Goal: Task Accomplishment & Management: Use online tool/utility

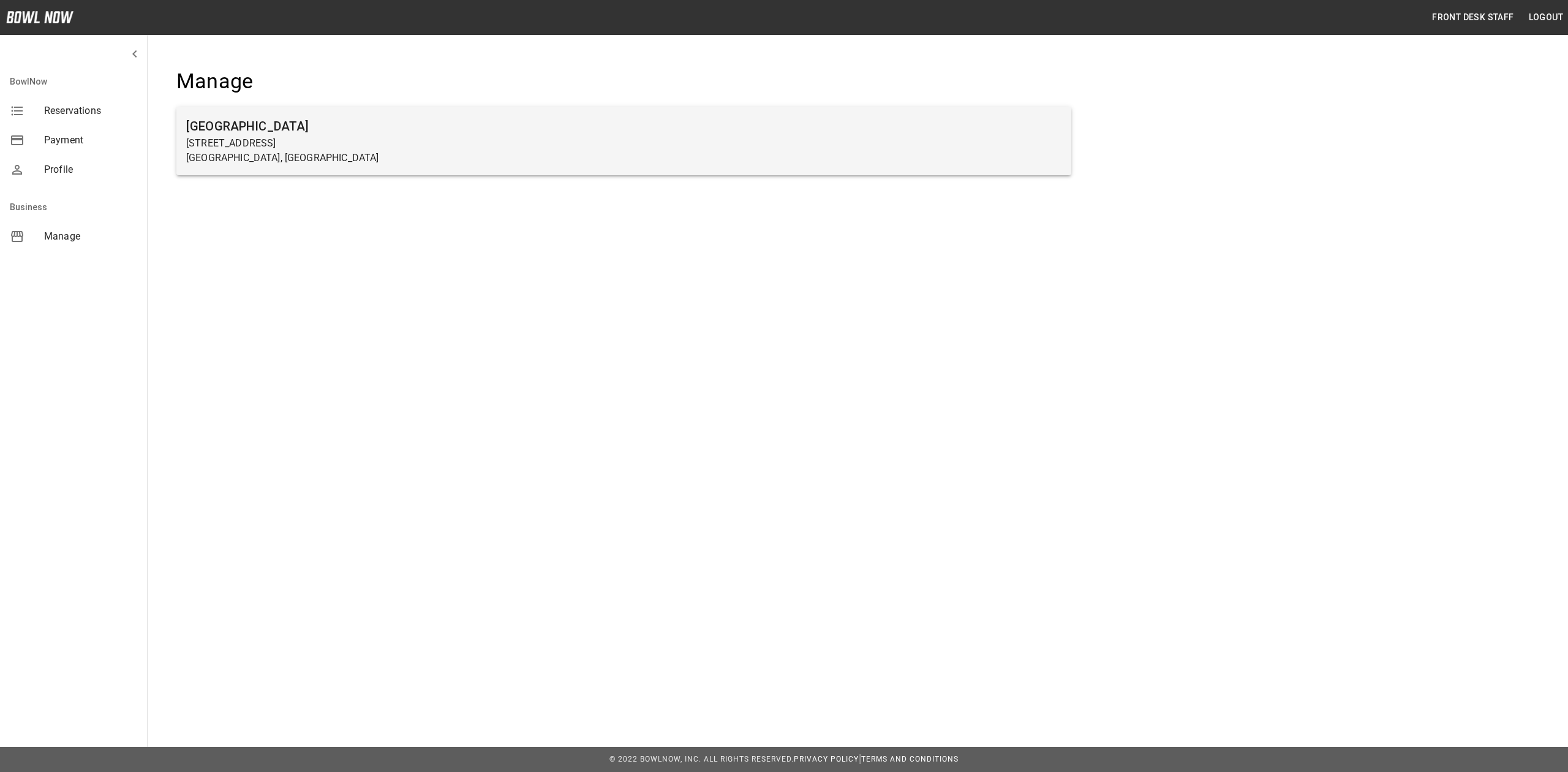
click at [412, 122] on h6 "[GEOGRAPHIC_DATA]" at bounding box center [623, 126] width 875 height 20
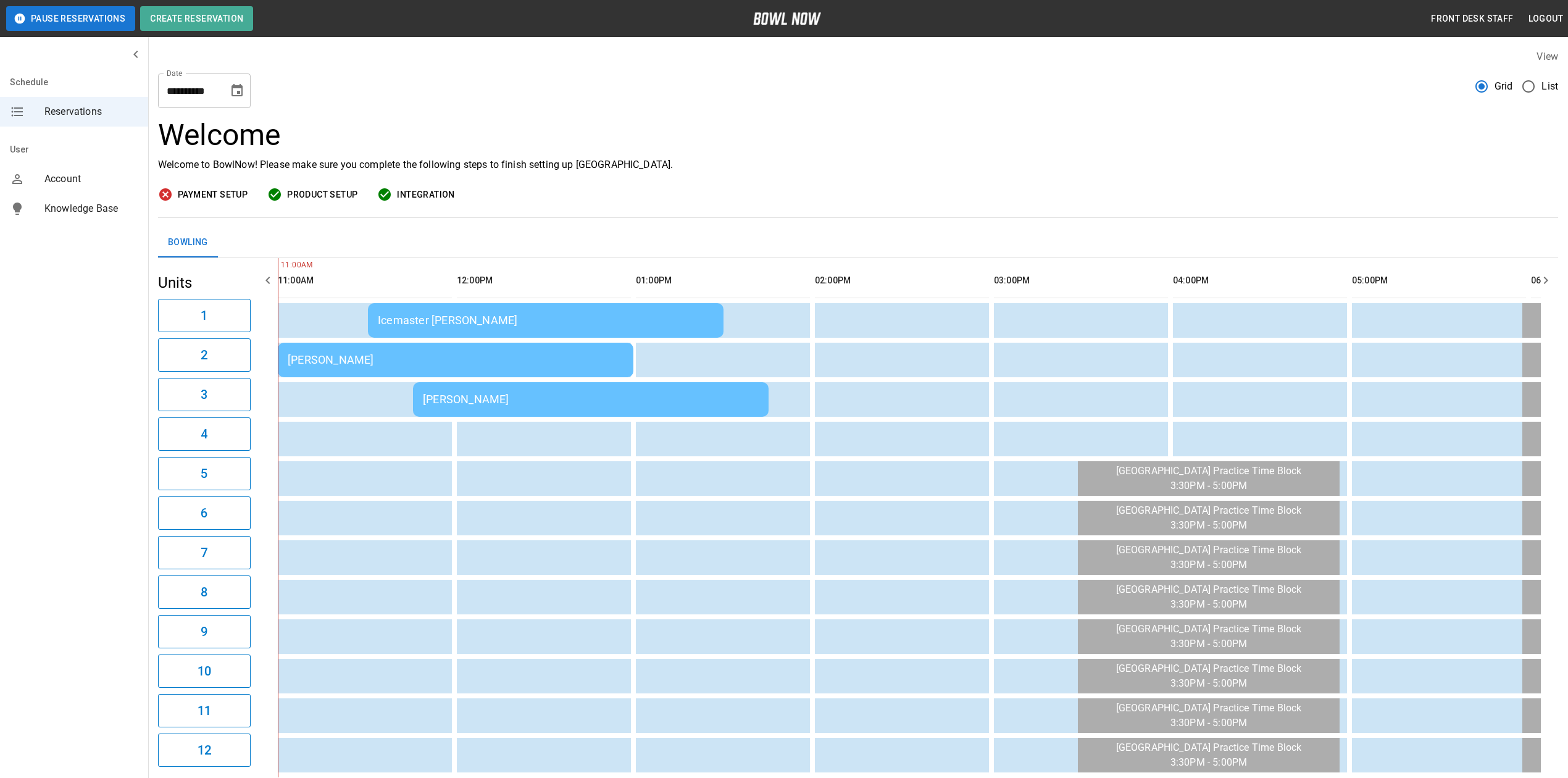
click at [441, 309] on td "Icemaster [PERSON_NAME]" at bounding box center [545, 320] width 356 height 34
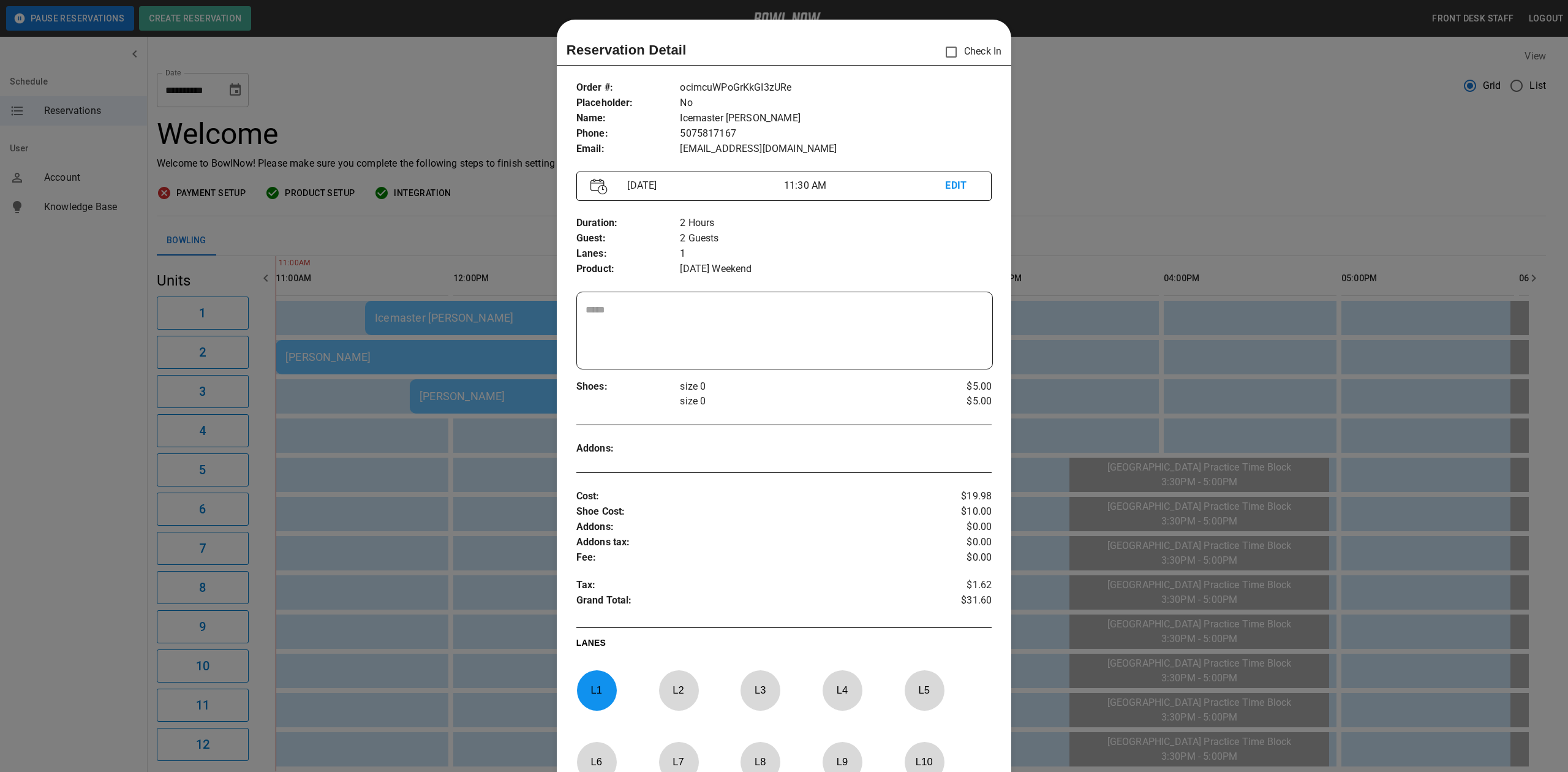
scroll to position [20, 0]
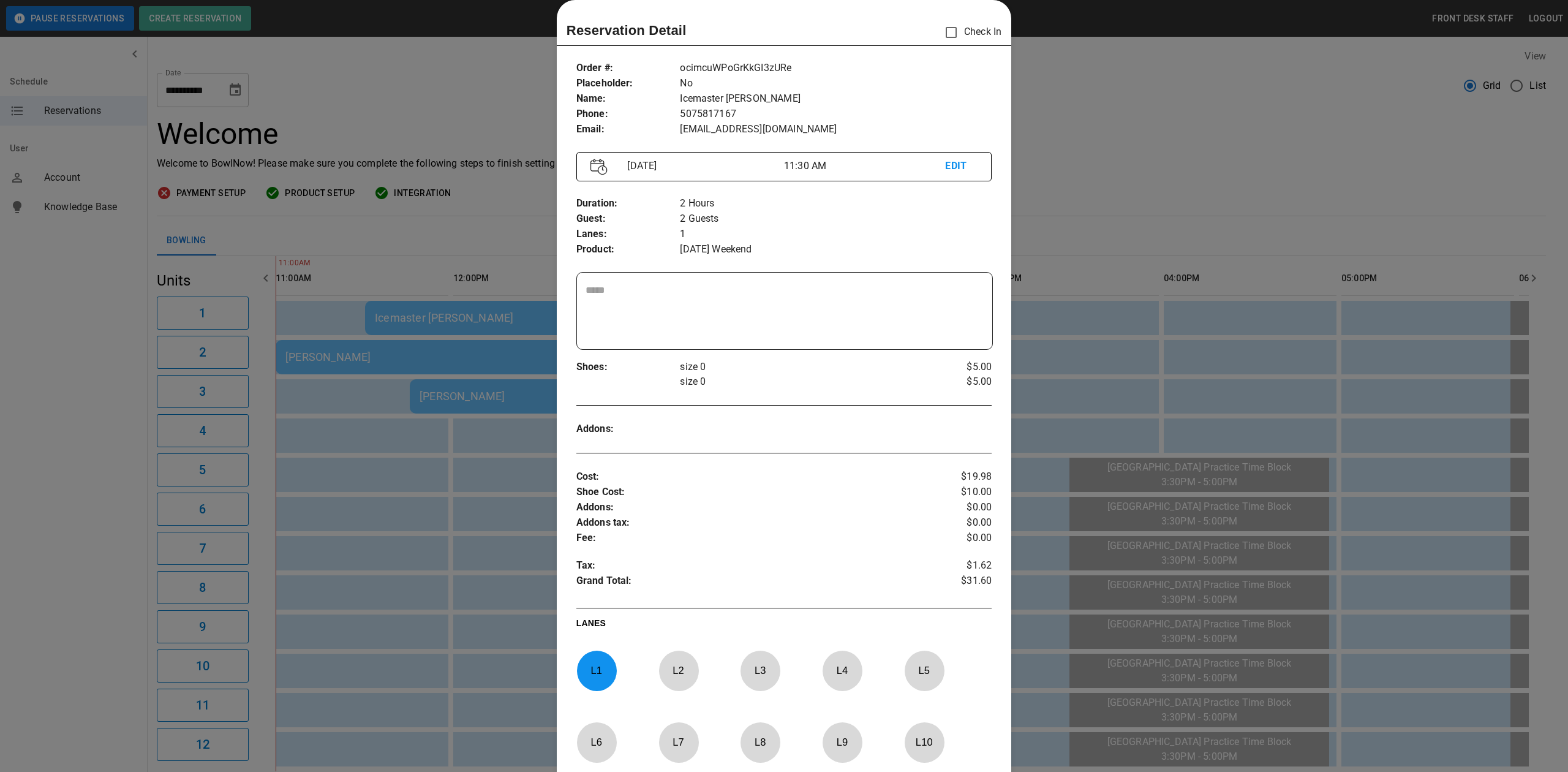
click at [1115, 127] on div at bounding box center [784, 386] width 1568 height 772
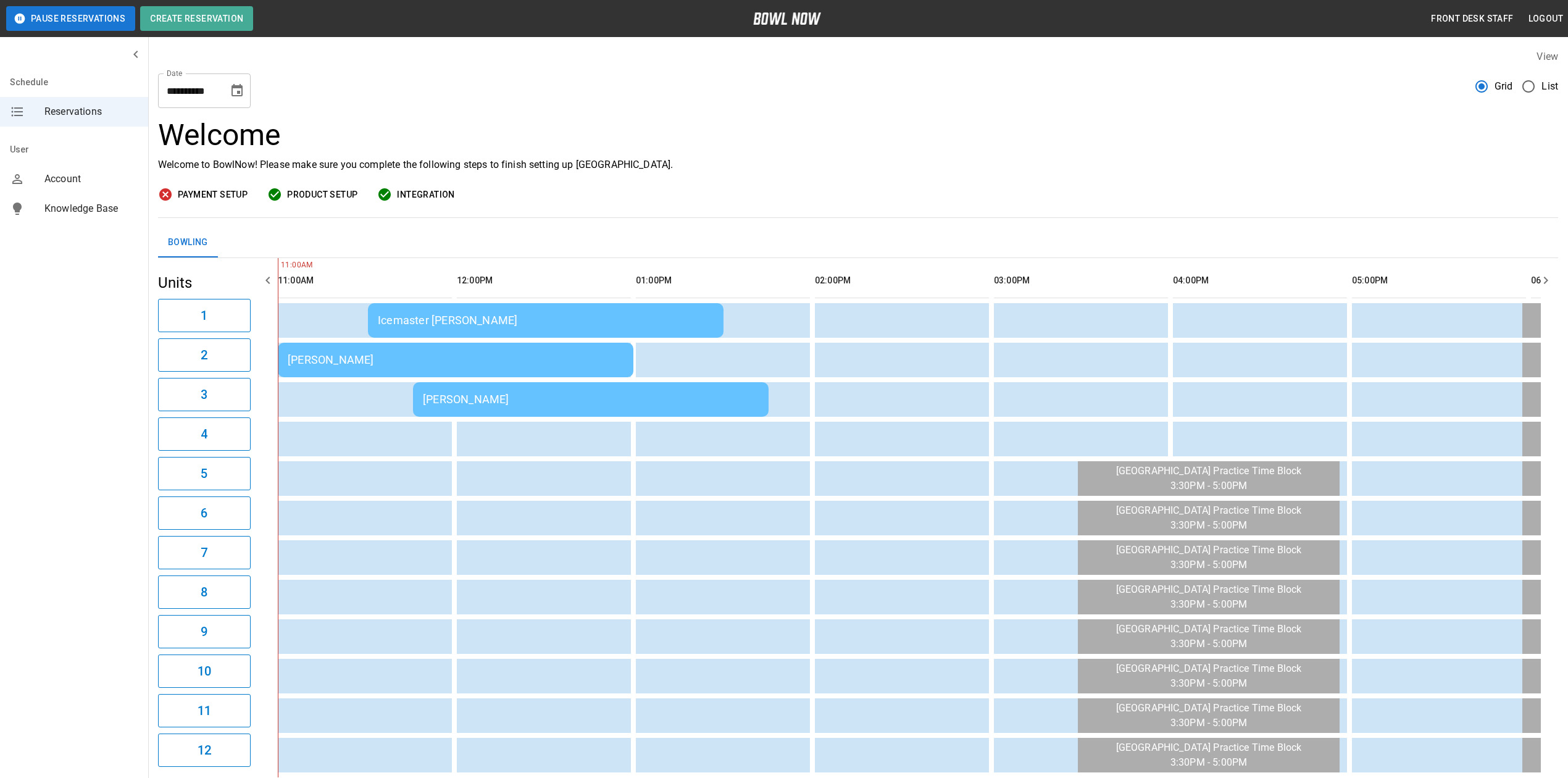
click at [375, 367] on td "[PERSON_NAME]" at bounding box center [455, 359] width 356 height 34
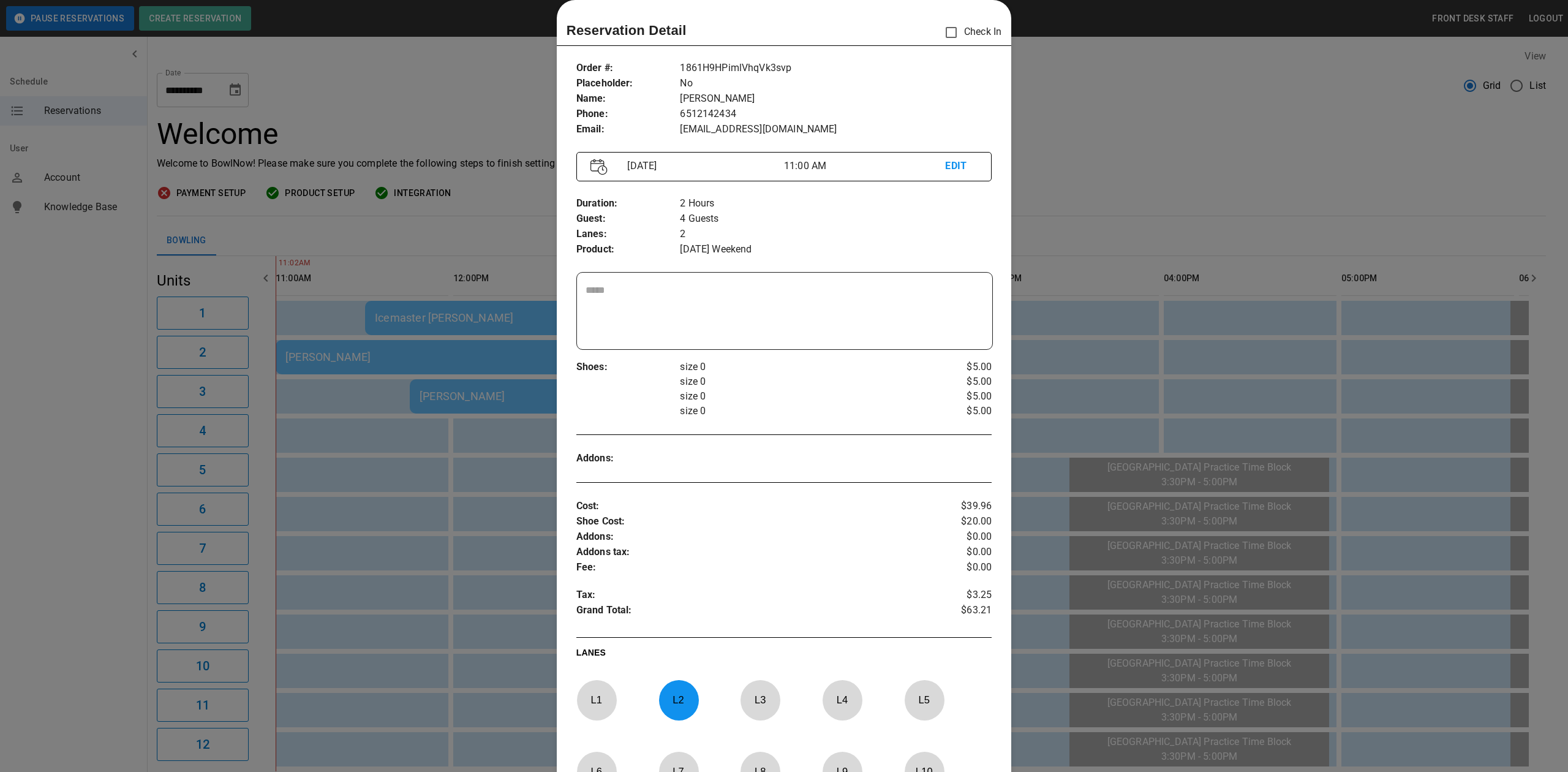
click at [1097, 118] on div at bounding box center [784, 386] width 1568 height 772
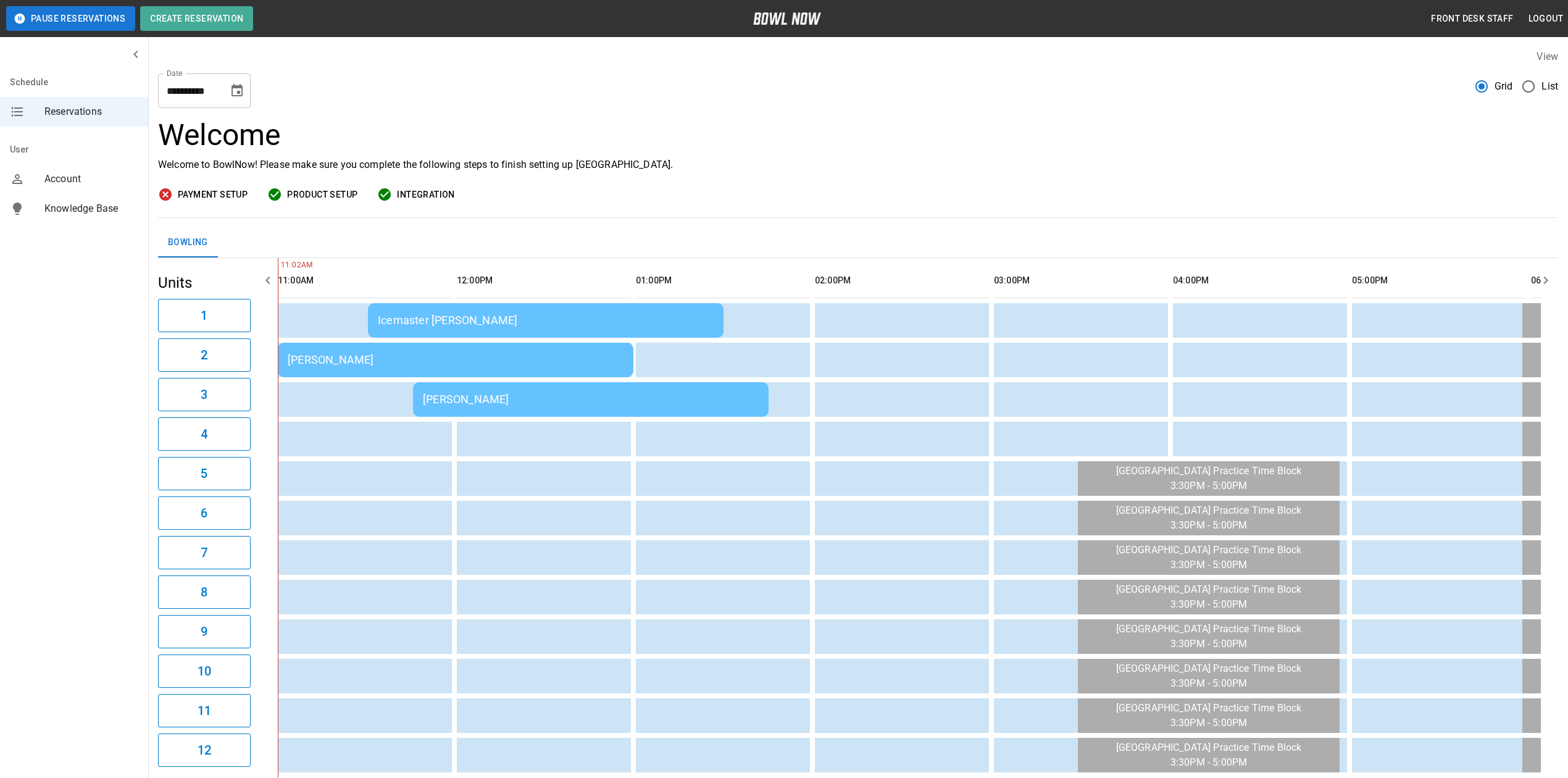
click at [336, 366] on div "[PERSON_NAME]" at bounding box center [455, 360] width 336 height 13
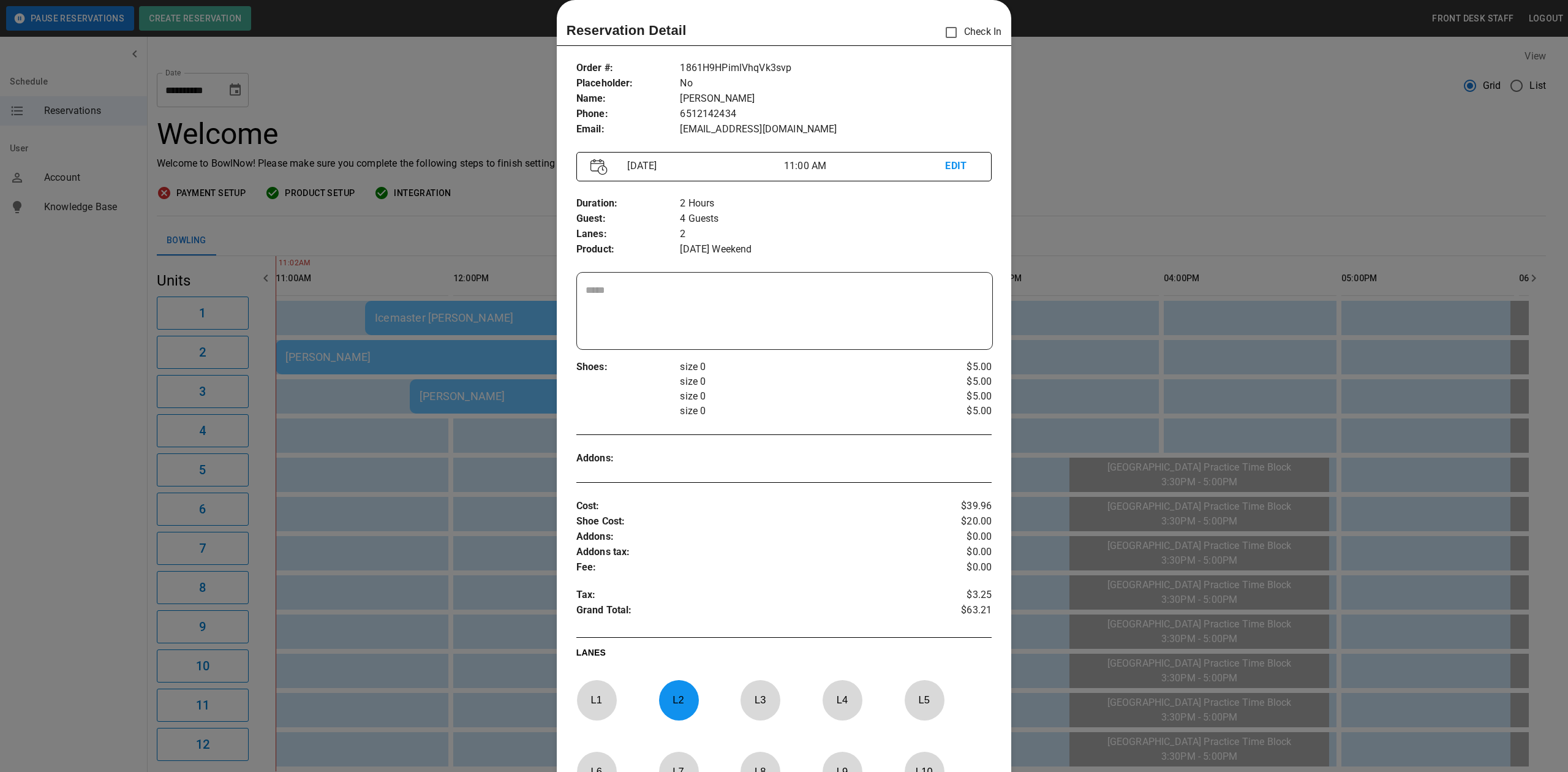
click at [974, 25] on p "Check In" at bounding box center [969, 32] width 63 height 25
click at [1116, 102] on div at bounding box center [784, 386] width 1568 height 772
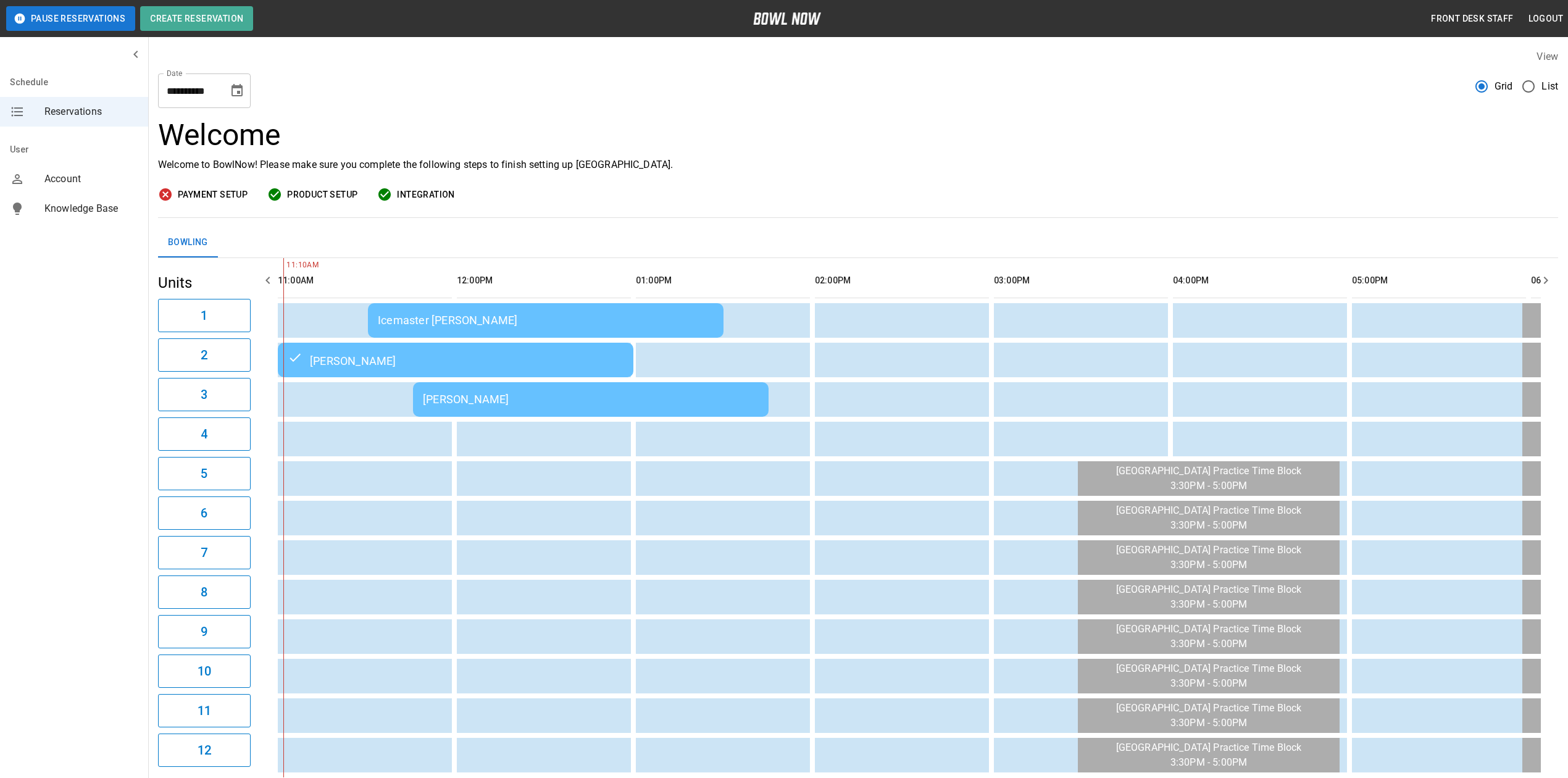
click at [457, 319] on div "Icemaster [PERSON_NAME]" at bounding box center [545, 320] width 336 height 13
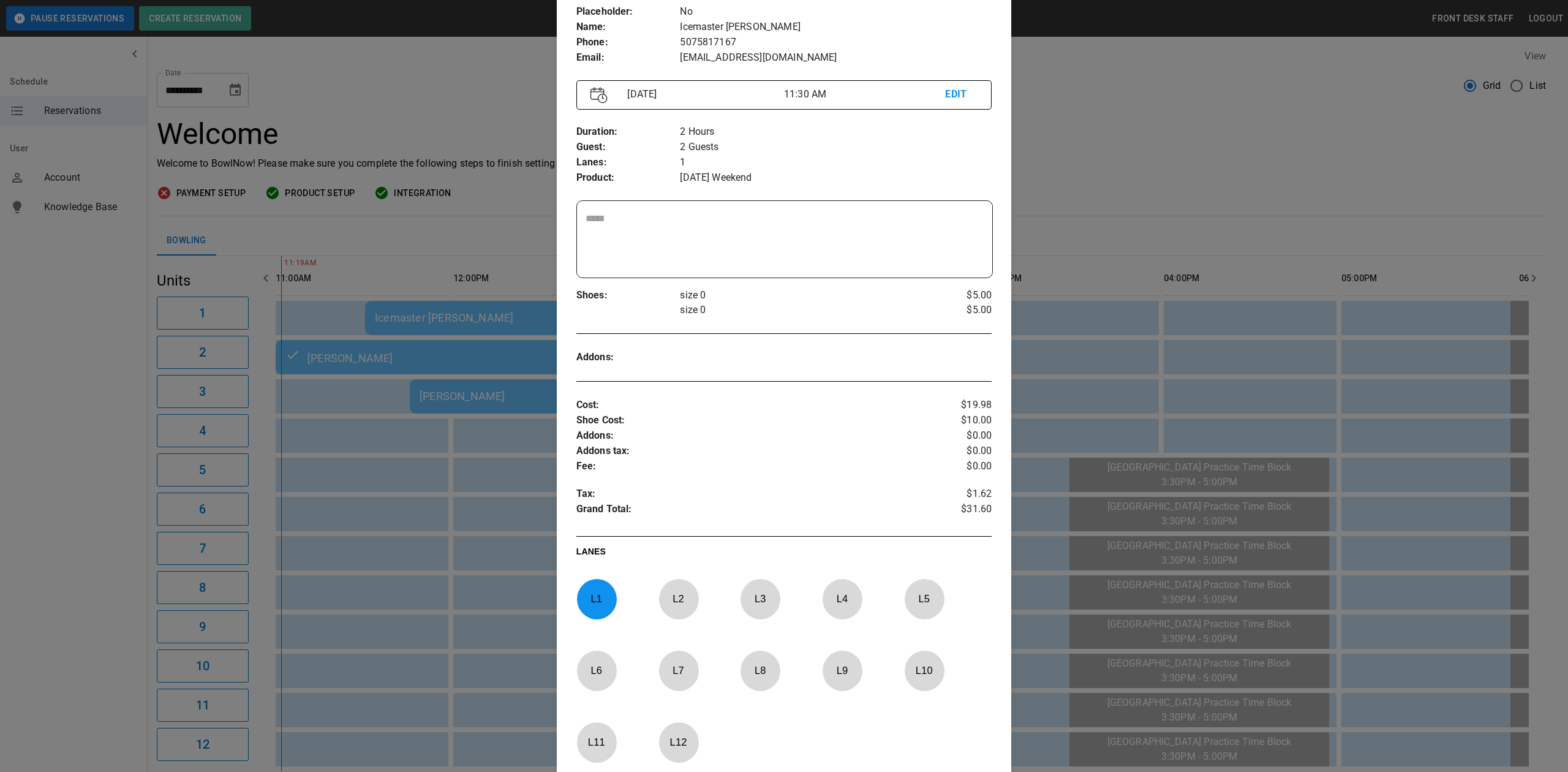
scroll to position [258, 0]
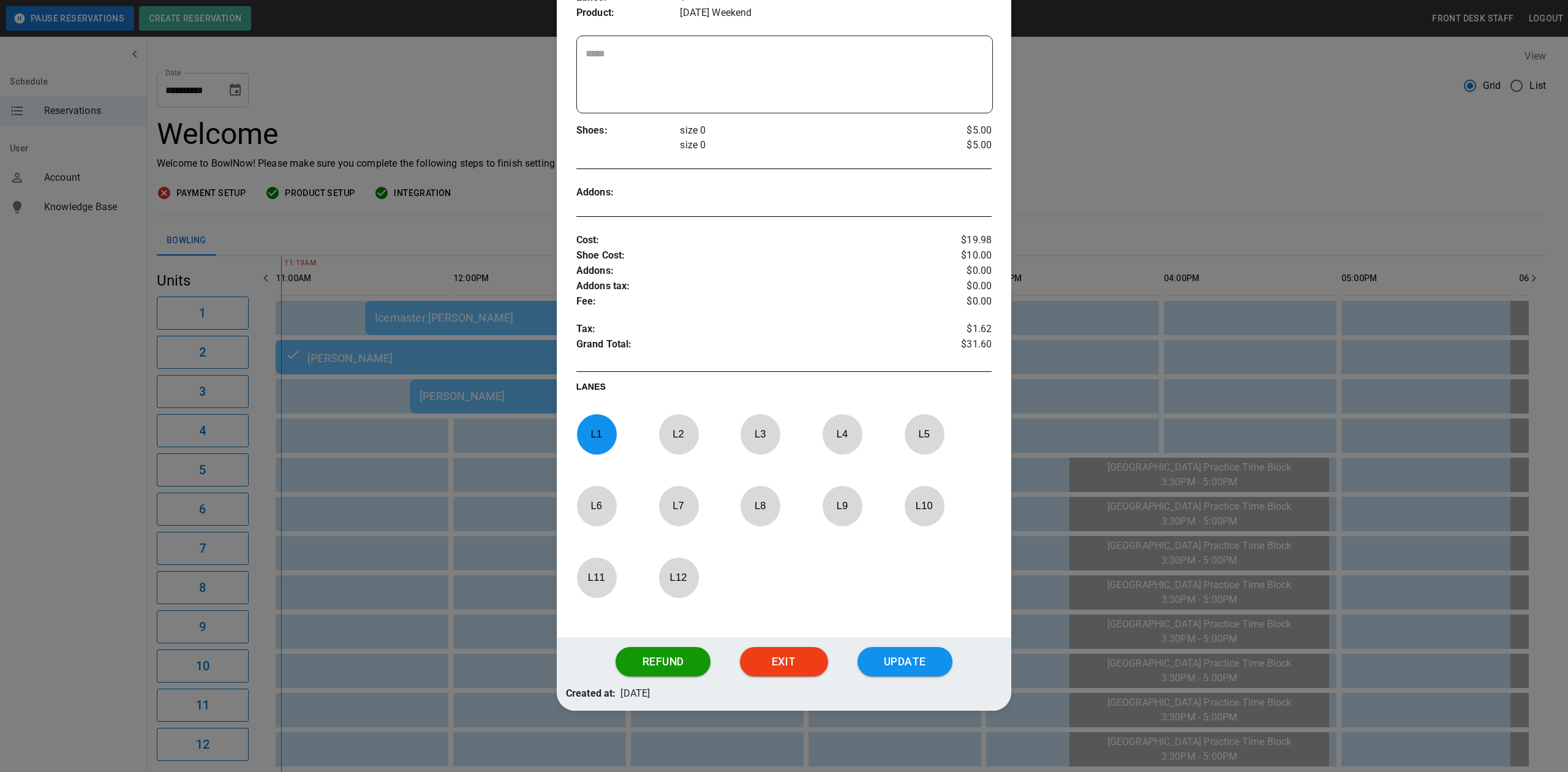
click at [1191, 135] on div at bounding box center [784, 386] width 1568 height 772
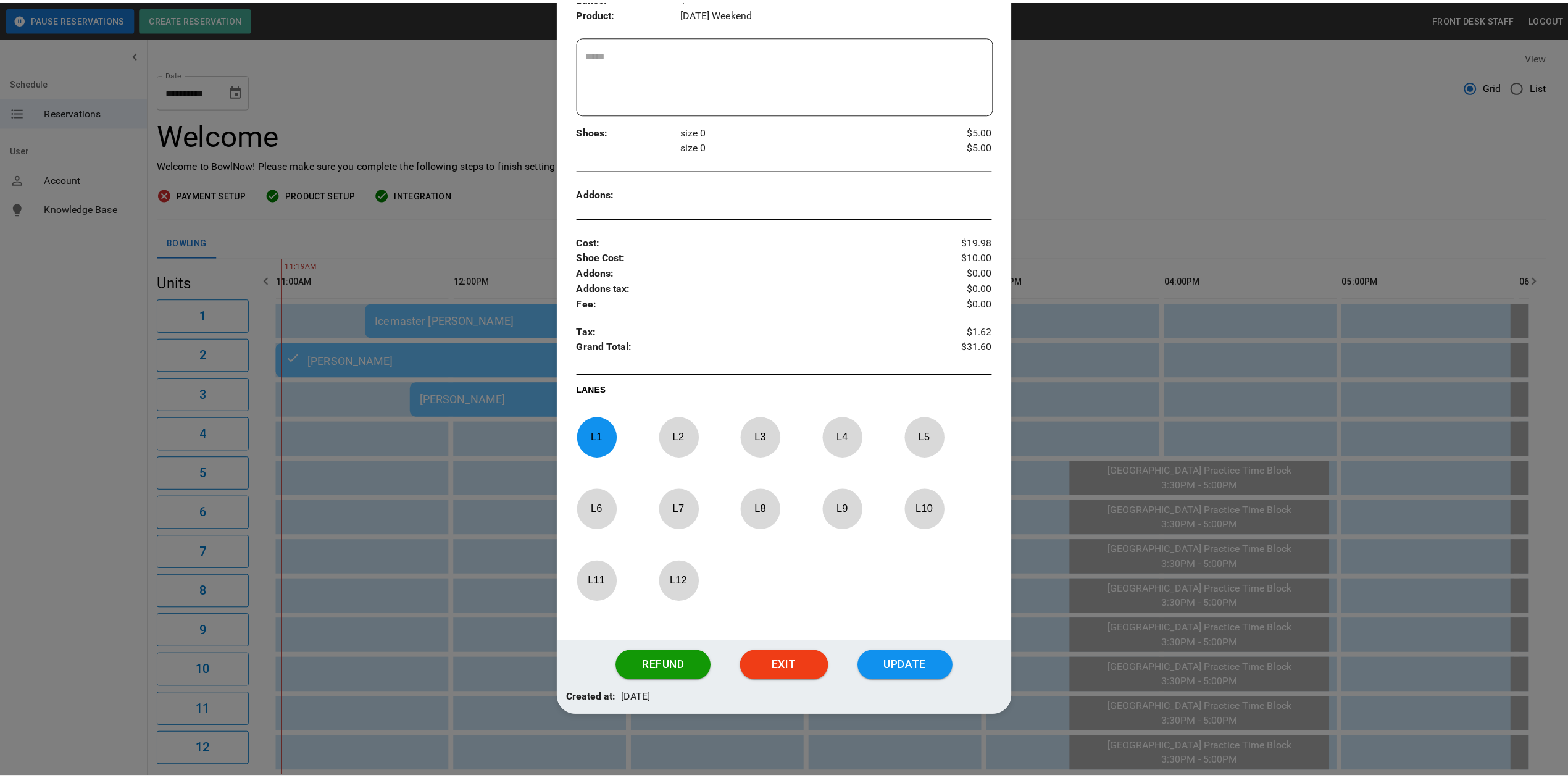
scroll to position [0, 0]
